Goal: Transaction & Acquisition: Register for event/course

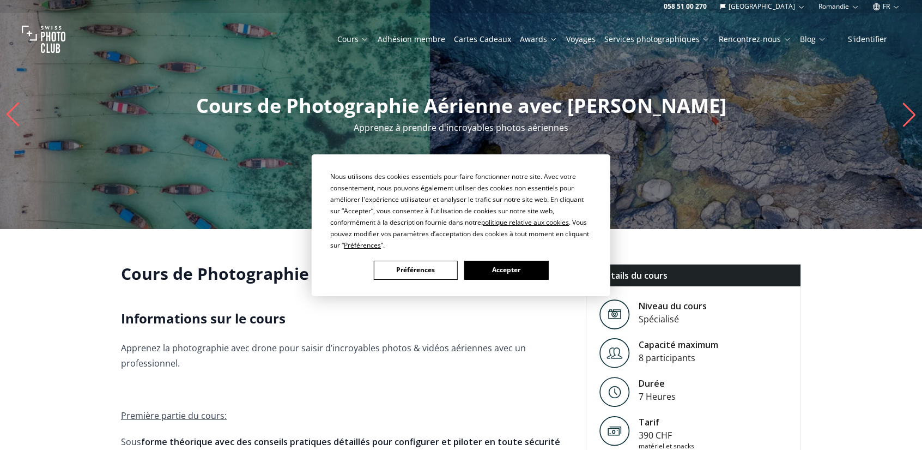
click at [526, 269] on button "Accepter" at bounding box center [506, 270] width 84 height 19
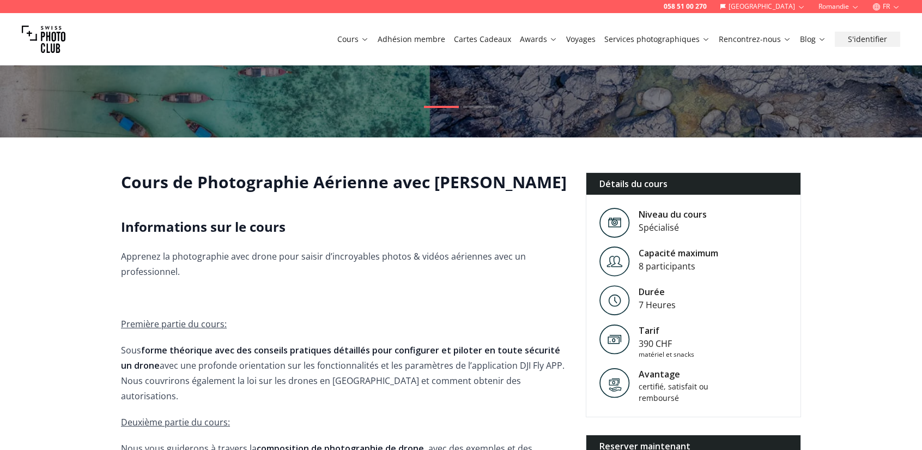
scroll to position [93, 0]
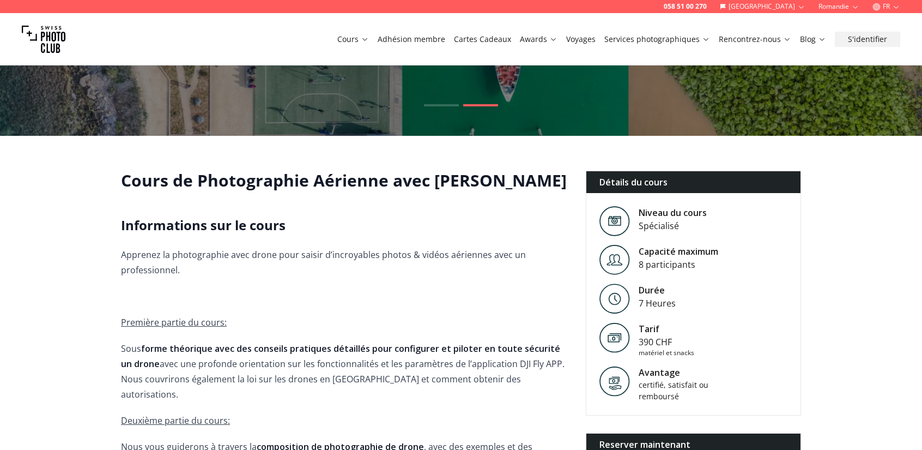
click at [422, 275] on p "Apprenez la photographie avec drone pour saisir d’incroyables photos & vidéos a…" at bounding box center [344, 262] width 447 height 31
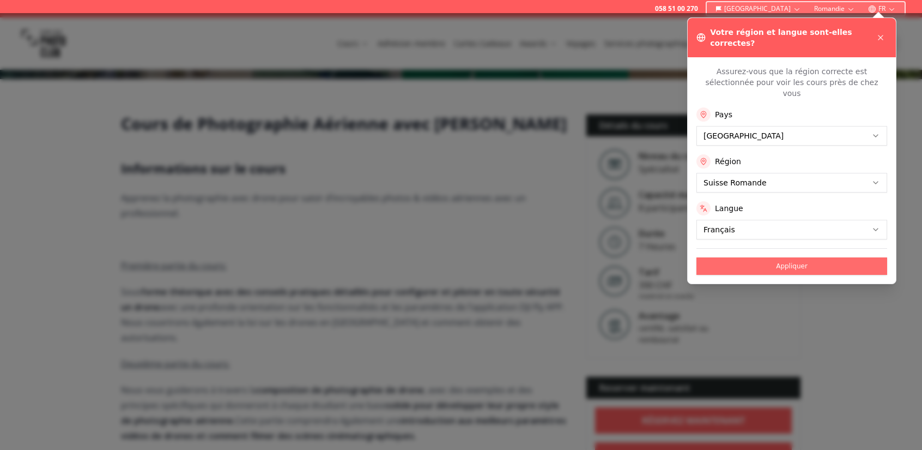
click at [774, 257] on button "Appliquer" at bounding box center [791, 265] width 191 height 17
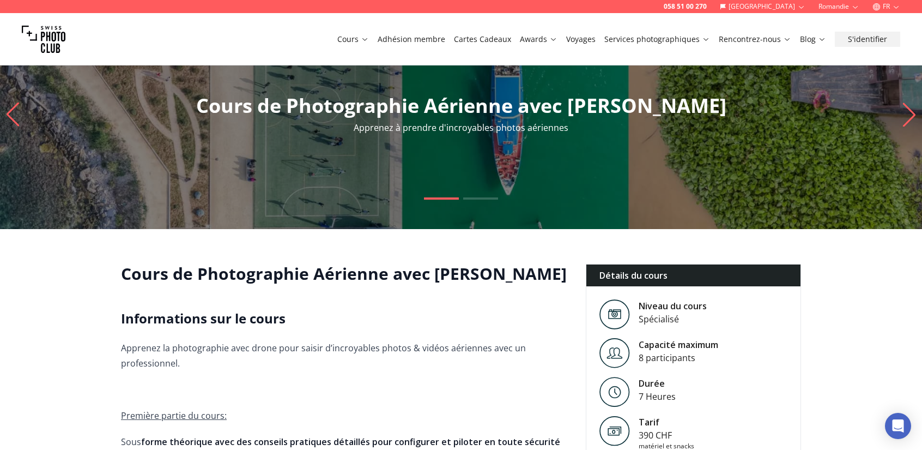
scroll to position [124, 0]
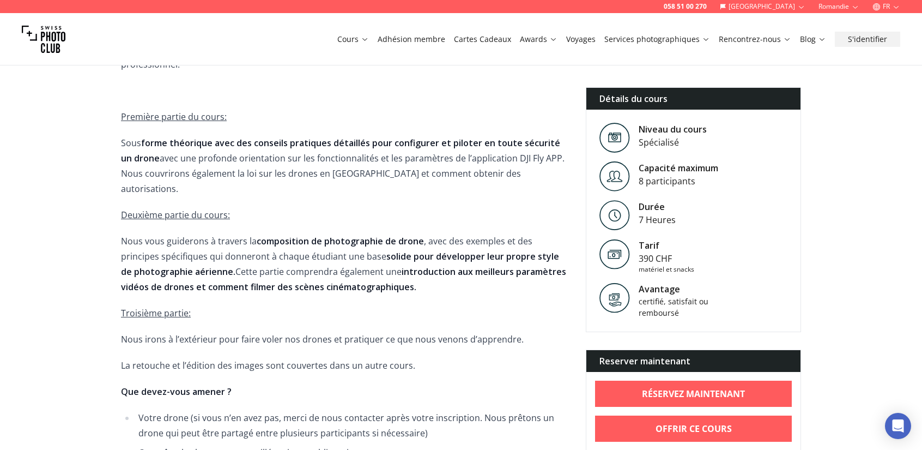
scroll to position [300, 0]
click at [427, 282] on span "Apprenez la photographie avec drone pour saisir d’incroyables photos & vidéos a…" at bounding box center [344, 362] width 447 height 645
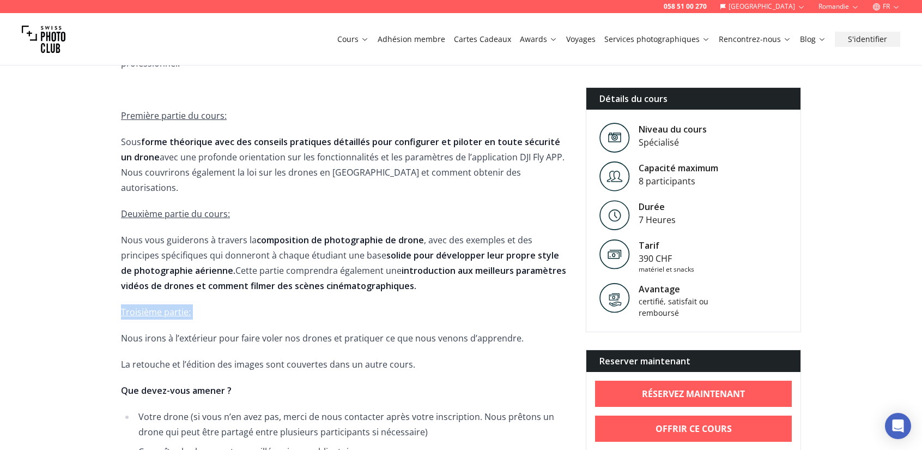
click at [427, 282] on span "Apprenez la photographie avec drone pour saisir d’incroyables photos & vidéos a…" at bounding box center [344, 362] width 447 height 645
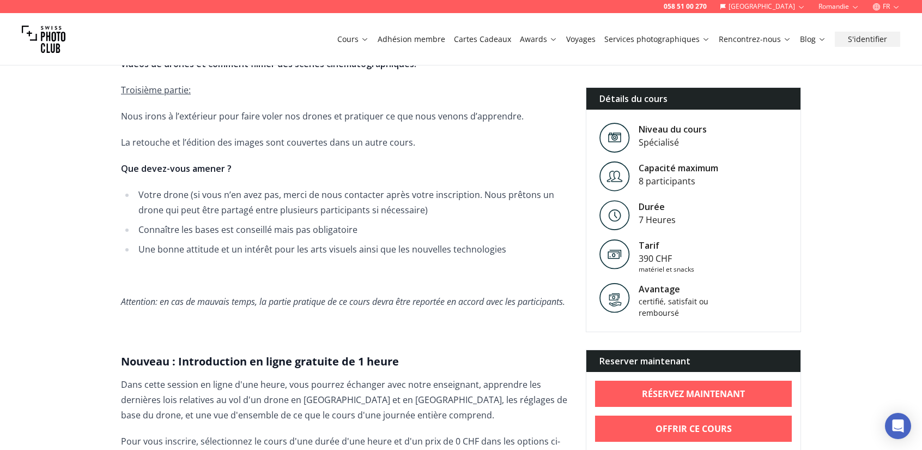
scroll to position [527, 0]
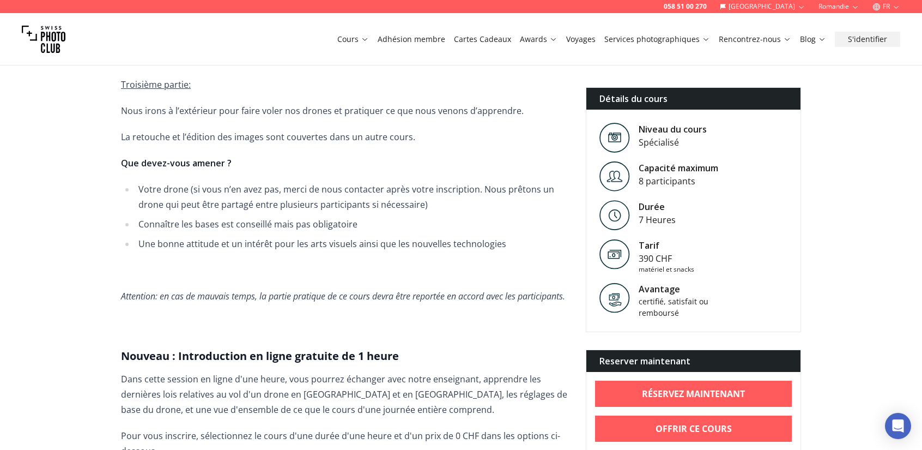
click at [417, 323] on p at bounding box center [344, 321] width 447 height 15
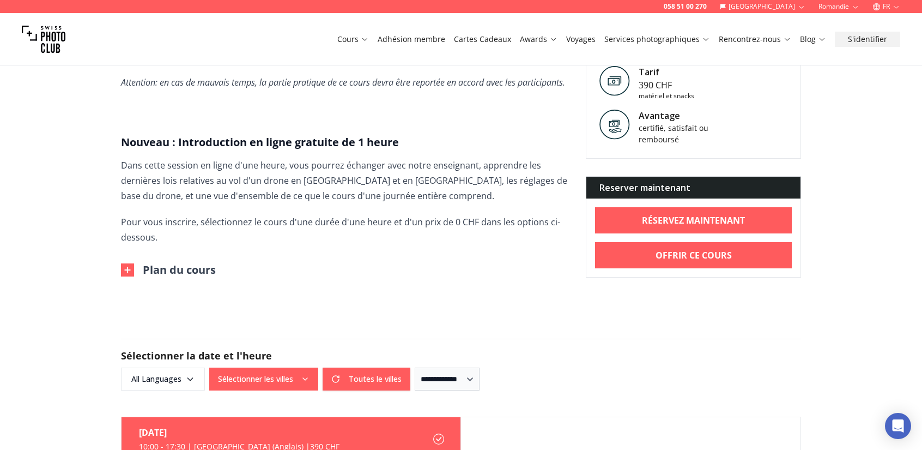
scroll to position [741, 0]
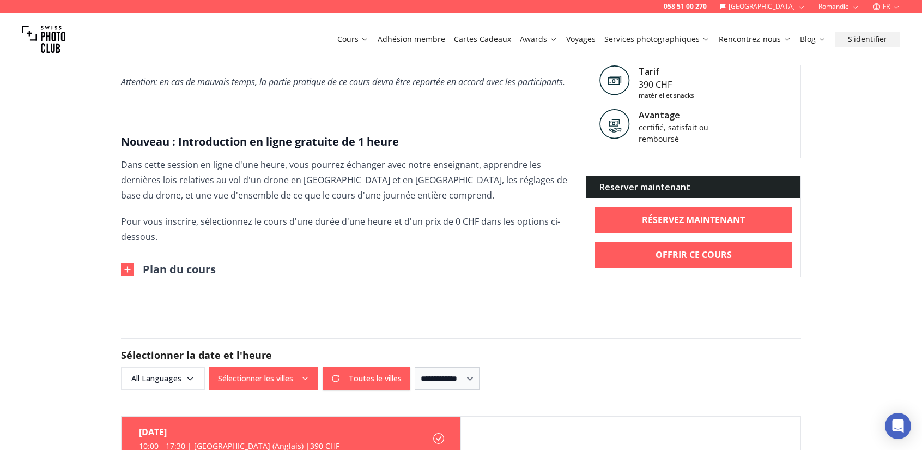
click at [174, 270] on button "Plan du cours" at bounding box center [168, 269] width 95 height 15
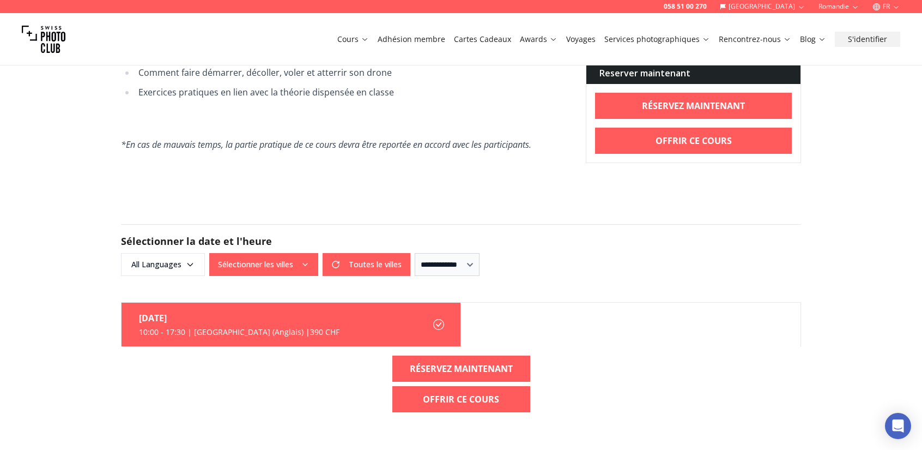
scroll to position [1701, 0]
click at [292, 357] on div "[DATE] 10:00 - 17:30 | [GEOGRAPHIC_DATA] (Anglais) | 390 CHF RÉSERVEZ MAINTENAN…" at bounding box center [461, 360] width 698 height 119
click at [183, 258] on span "All Languages" at bounding box center [163, 264] width 81 height 20
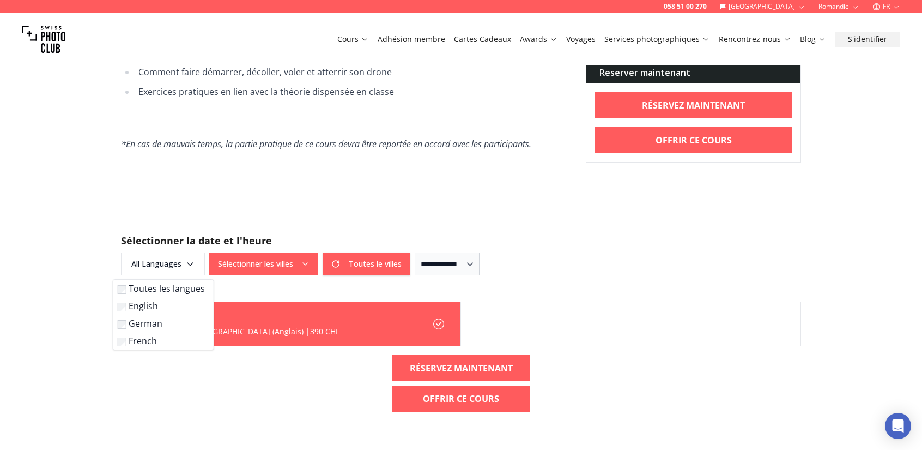
click at [137, 340] on label "French" at bounding box center [161, 340] width 87 height 13
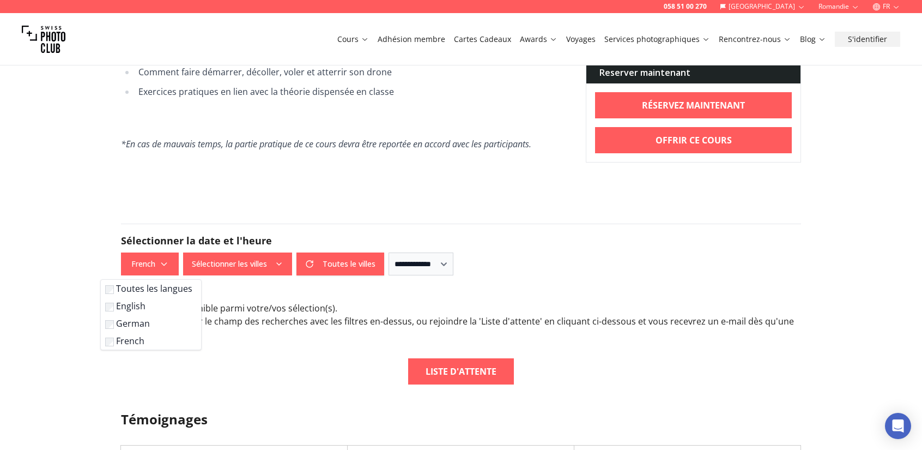
click at [129, 307] on label "English" at bounding box center [148, 305] width 87 height 13
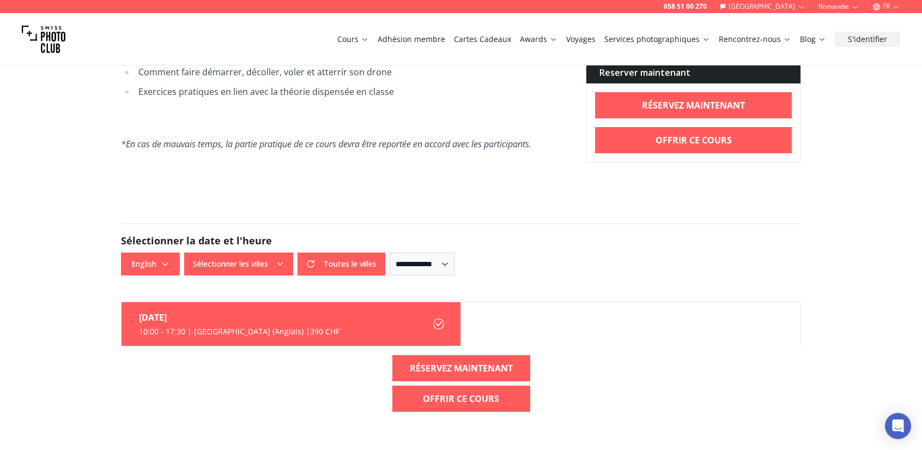
click at [271, 395] on div "[DATE] 10:00 - 17:30 | [GEOGRAPHIC_DATA] (Anglais) | 390 CHF RÉSERVEZ MAINTENAN…" at bounding box center [461, 360] width 698 height 119
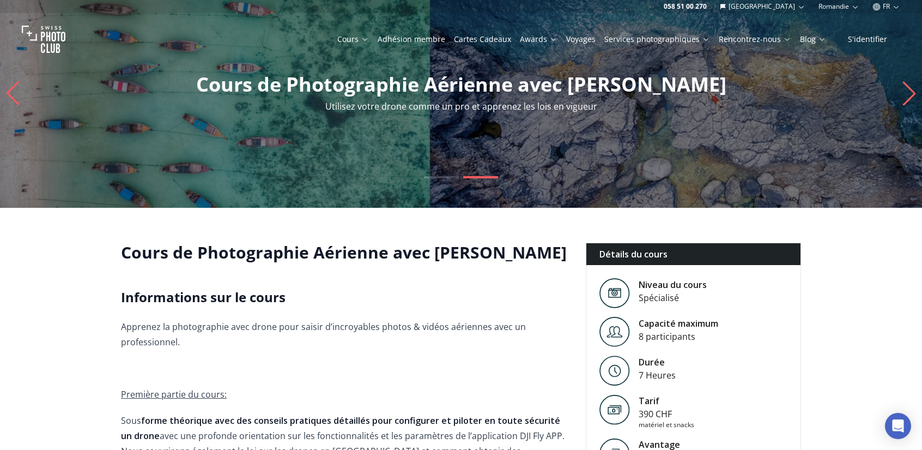
scroll to position [20, 0]
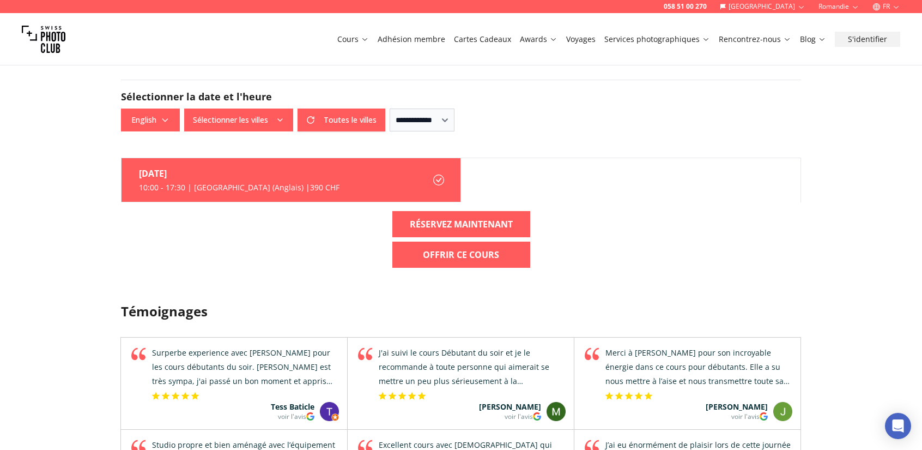
scroll to position [1857, 0]
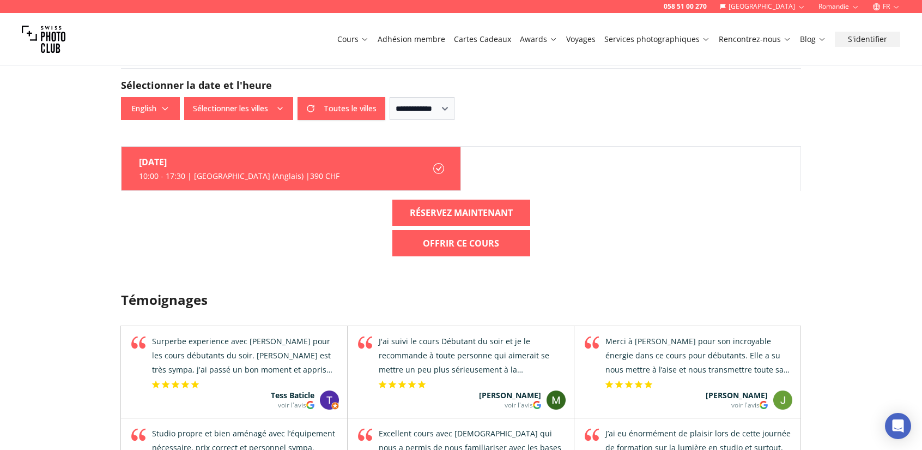
click at [322, 243] on div "[DATE] 10:00 - 17:30 | [GEOGRAPHIC_DATA] (Anglais) | 390 CHF RÉSERVEZ MAINTENAN…" at bounding box center [461, 205] width 698 height 119
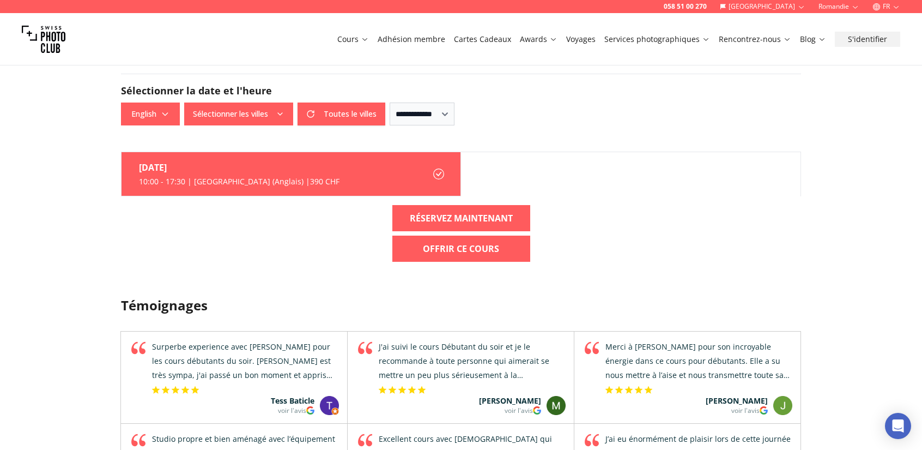
scroll to position [1851, 0]
click at [424, 111] on select "**********" at bounding box center [422, 114] width 65 height 23
click at [342, 112] on button "Toutes le villes" at bounding box center [342, 114] width 88 height 23
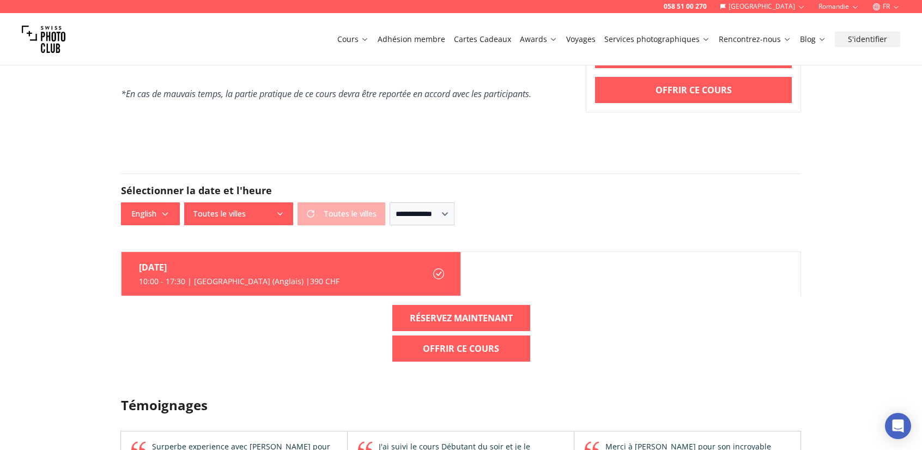
scroll to position [1747, 0]
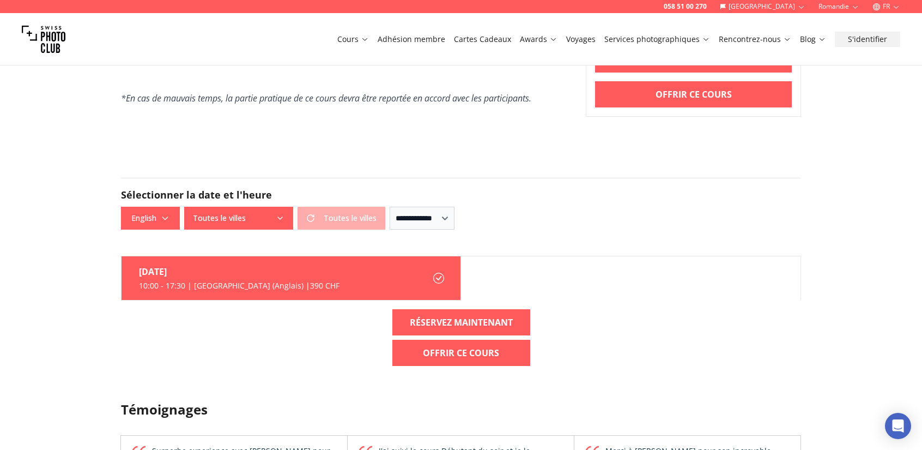
click at [271, 273] on div "[DATE]" at bounding box center [239, 271] width 201 height 13
click at [490, 326] on b "RÉSERVEZ MAINTENANT" at bounding box center [461, 322] width 103 height 13
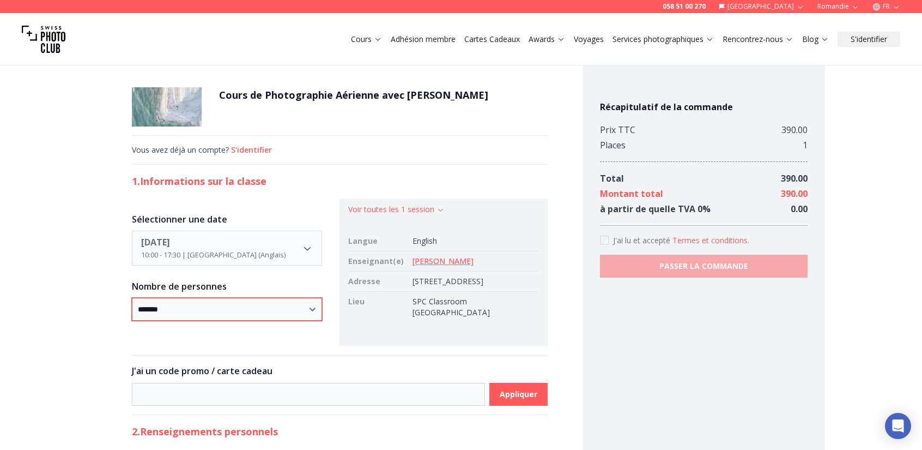
click at [298, 305] on select "* ***** * ****** * ****** * ******" at bounding box center [227, 309] width 191 height 23
